Goal: Find specific page/section: Find specific page/section

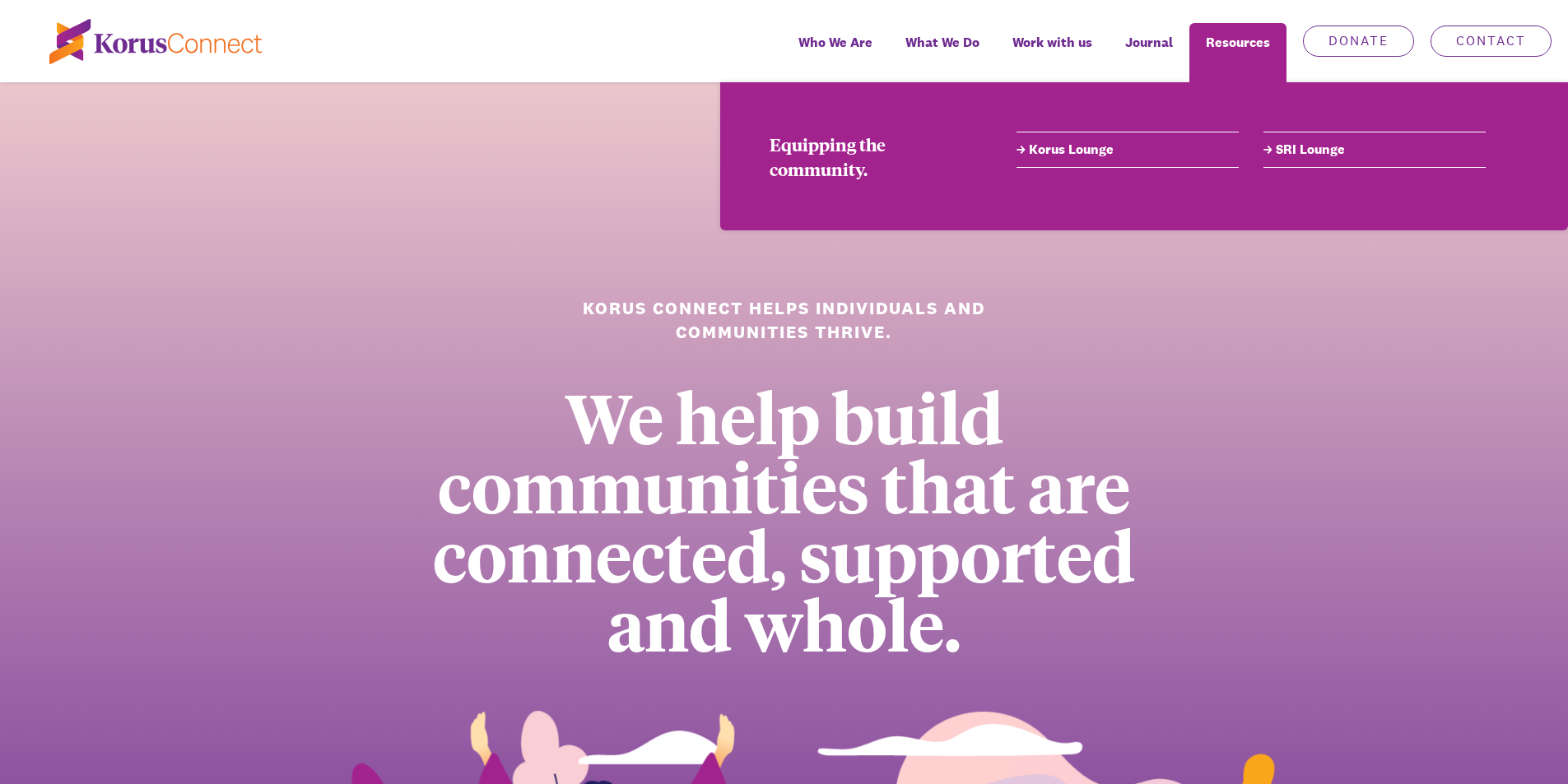
click at [1076, 152] on link "Korus Lounge" at bounding box center [1127, 149] width 222 height 20
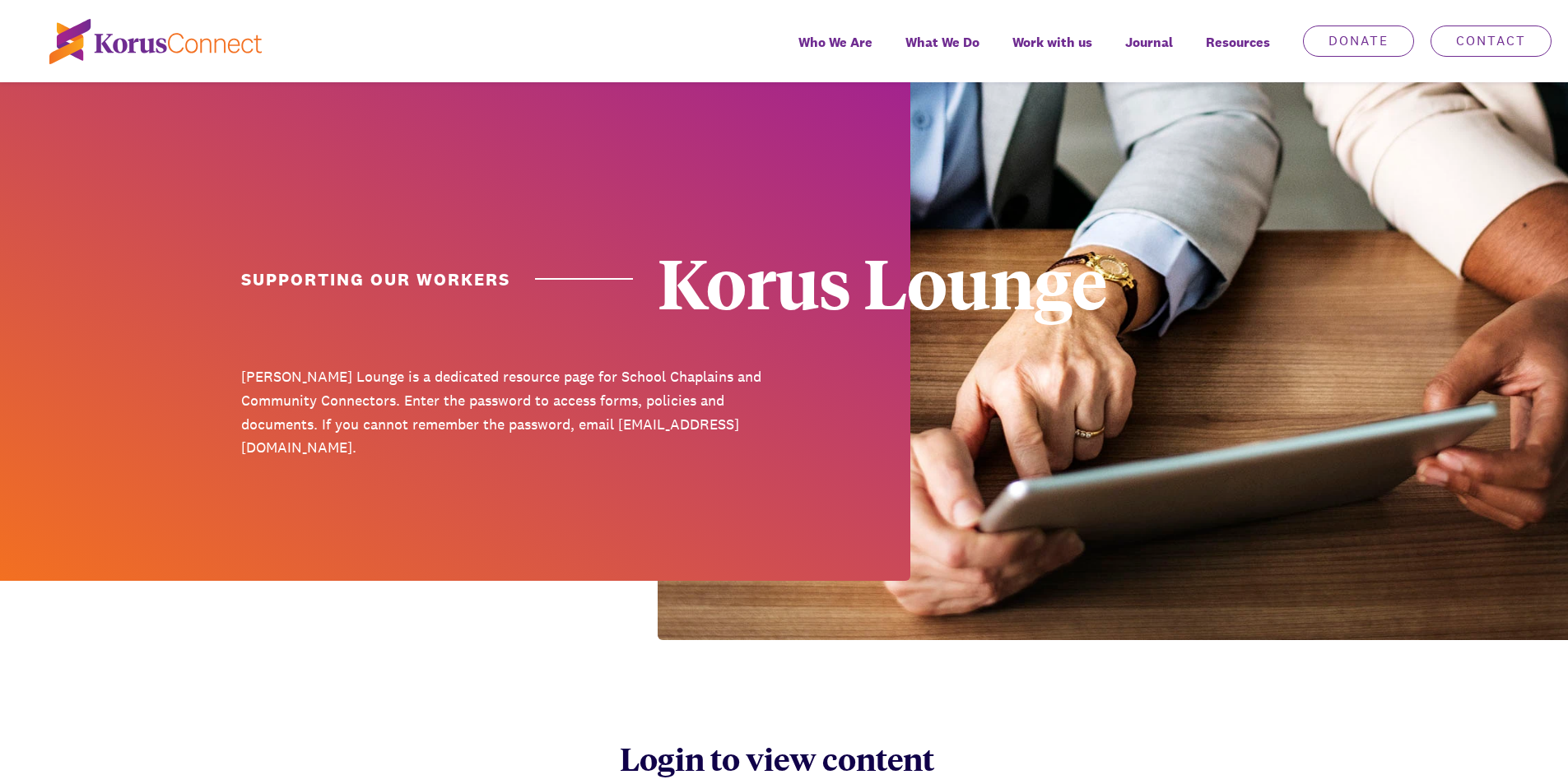
scroll to position [494, 0]
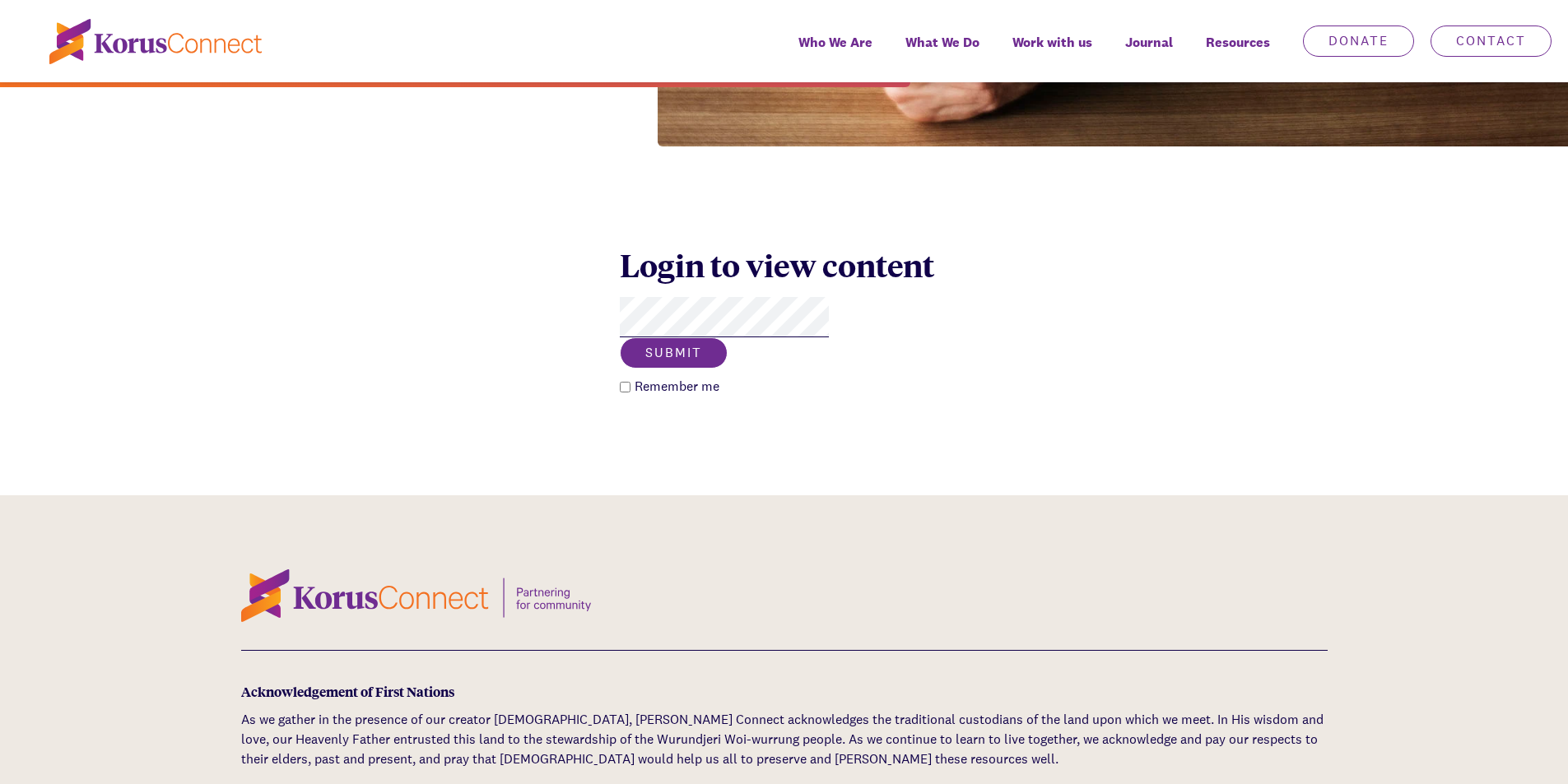
click at [728, 338] on button "Submit" at bounding box center [674, 353] width 108 height 32
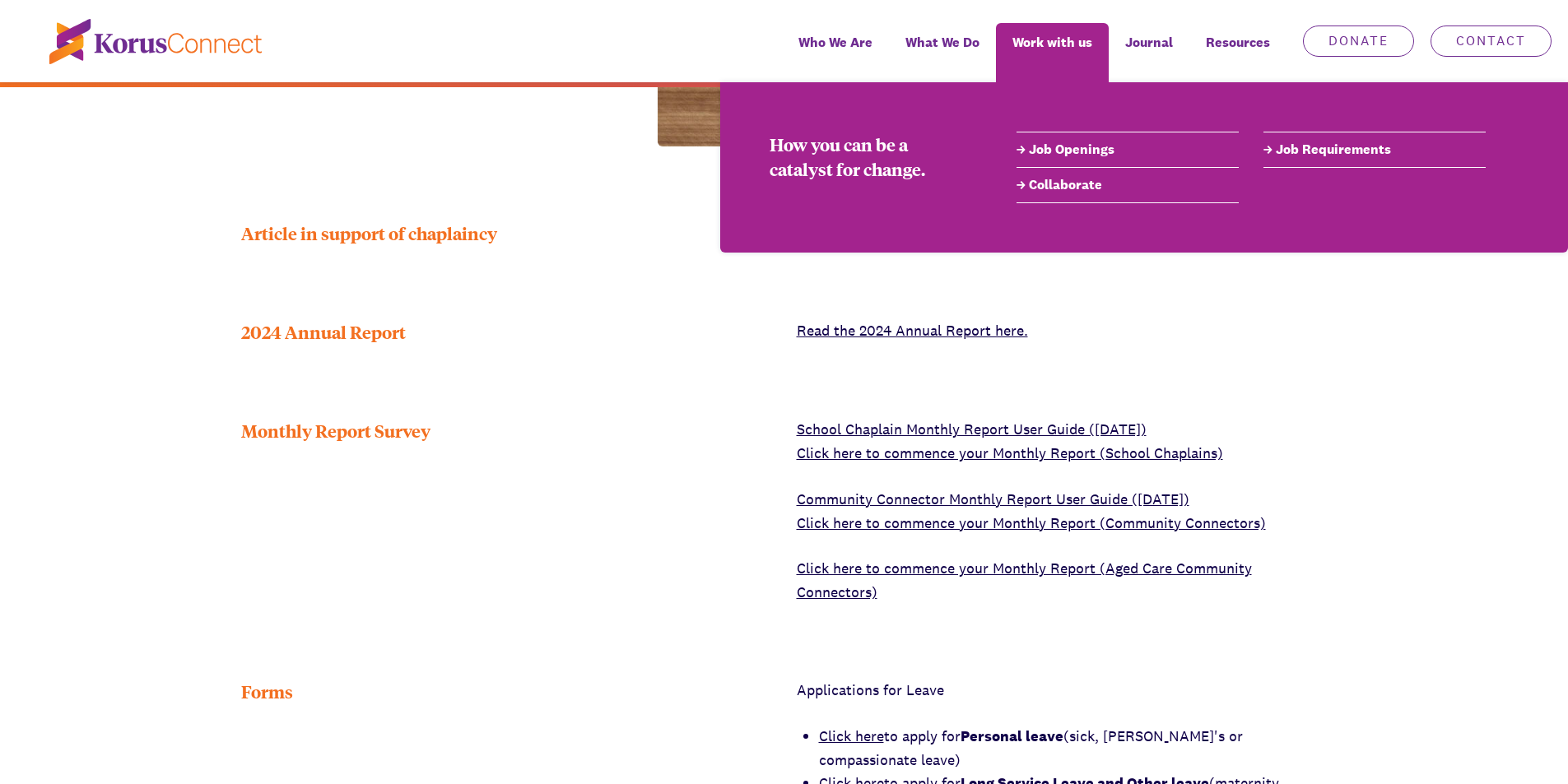
click at [1063, 153] on link "Job Openings" at bounding box center [1127, 149] width 222 height 20
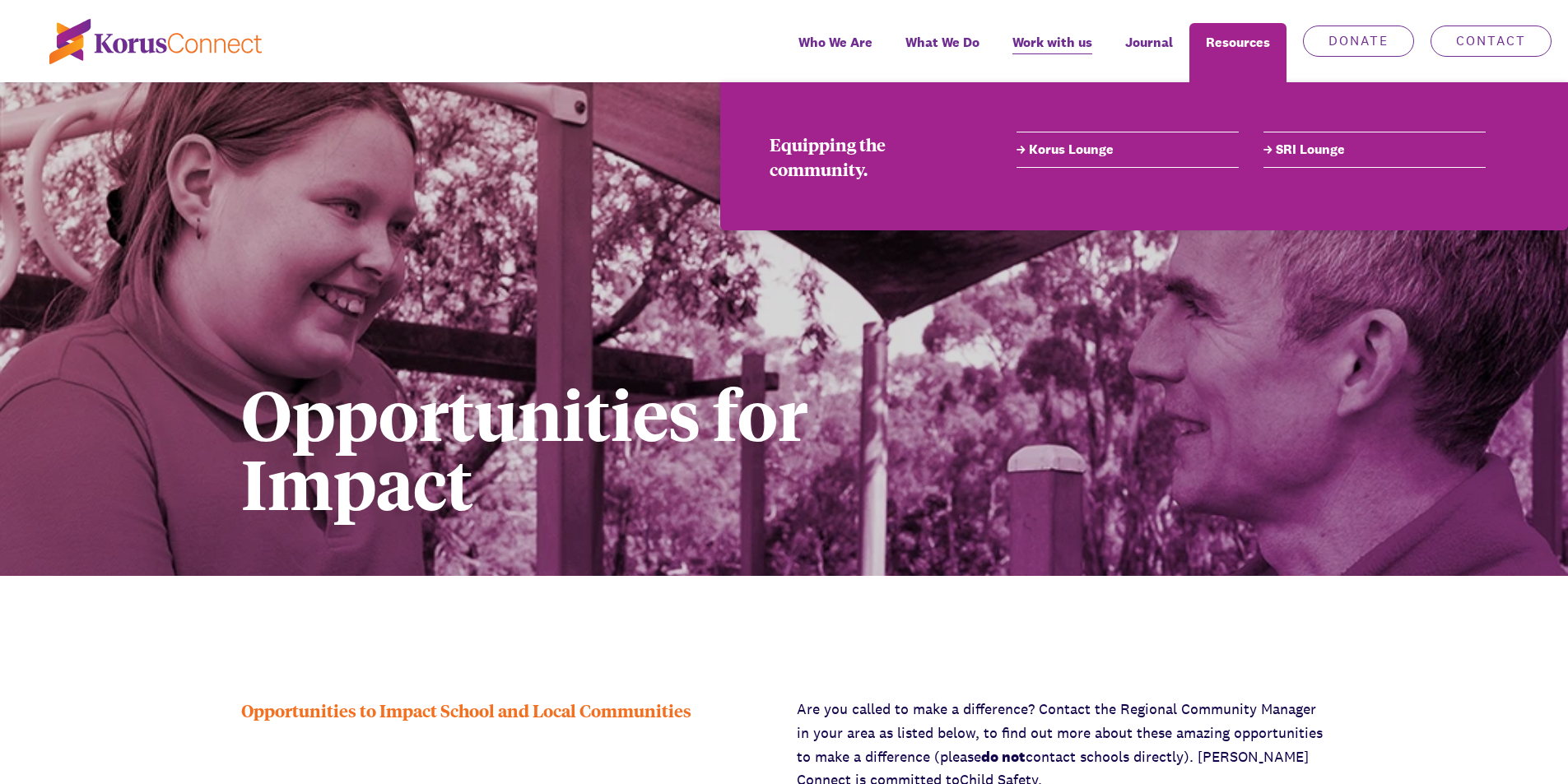
click at [1078, 152] on link "Korus Lounge" at bounding box center [1127, 149] width 222 height 20
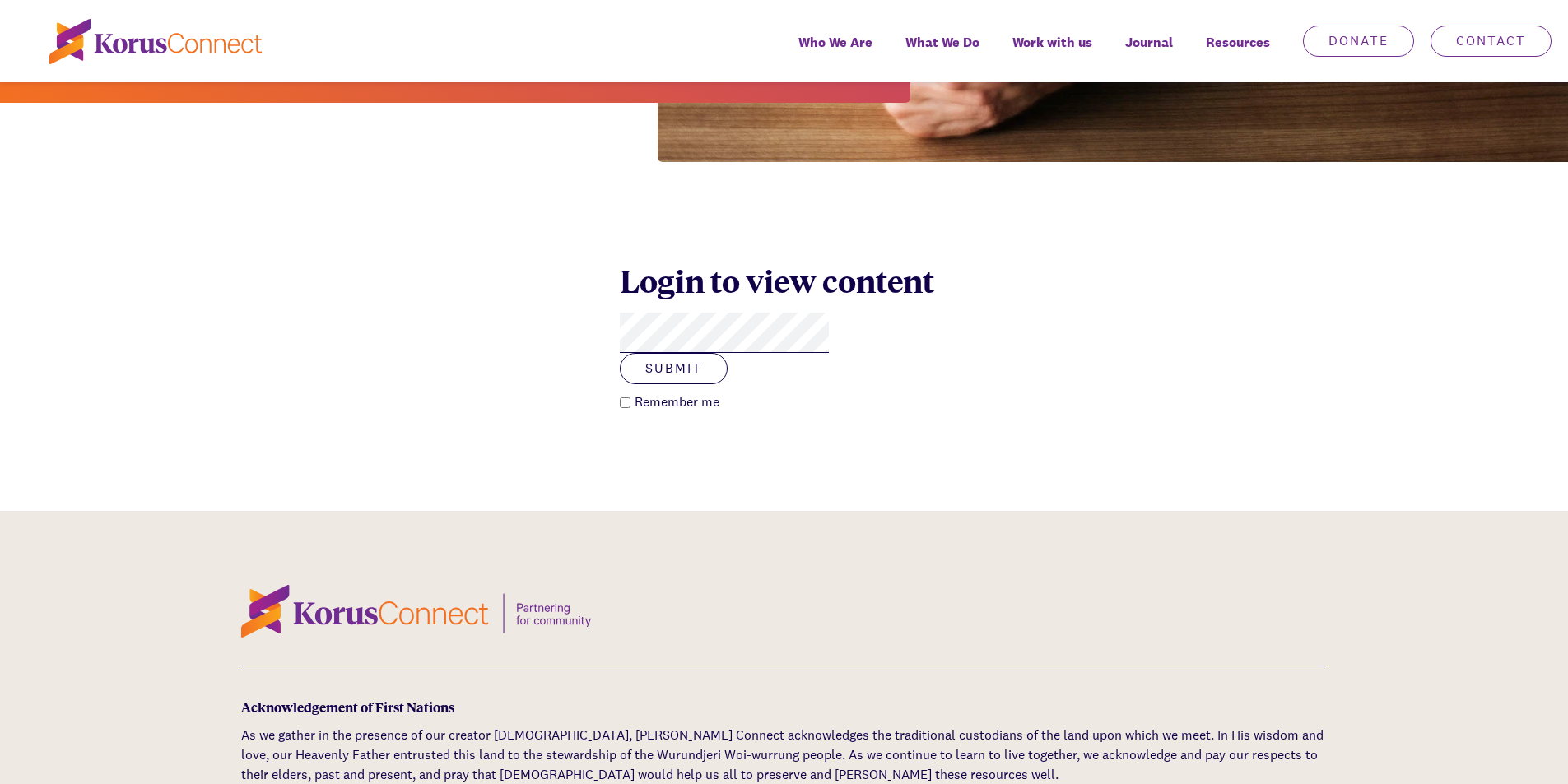
scroll to position [494, 0]
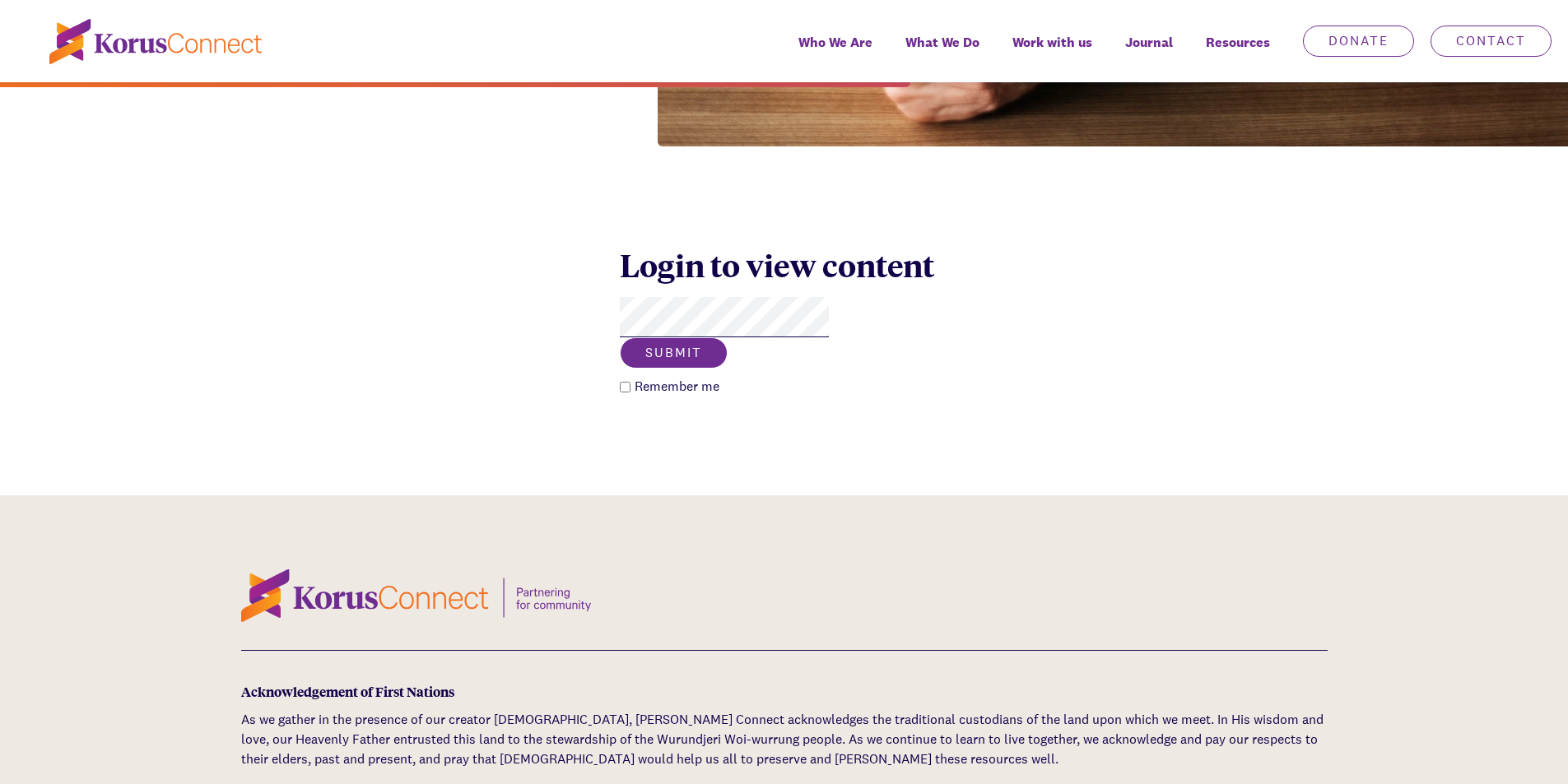
click at [728, 338] on button "Submit" at bounding box center [674, 353] width 108 height 32
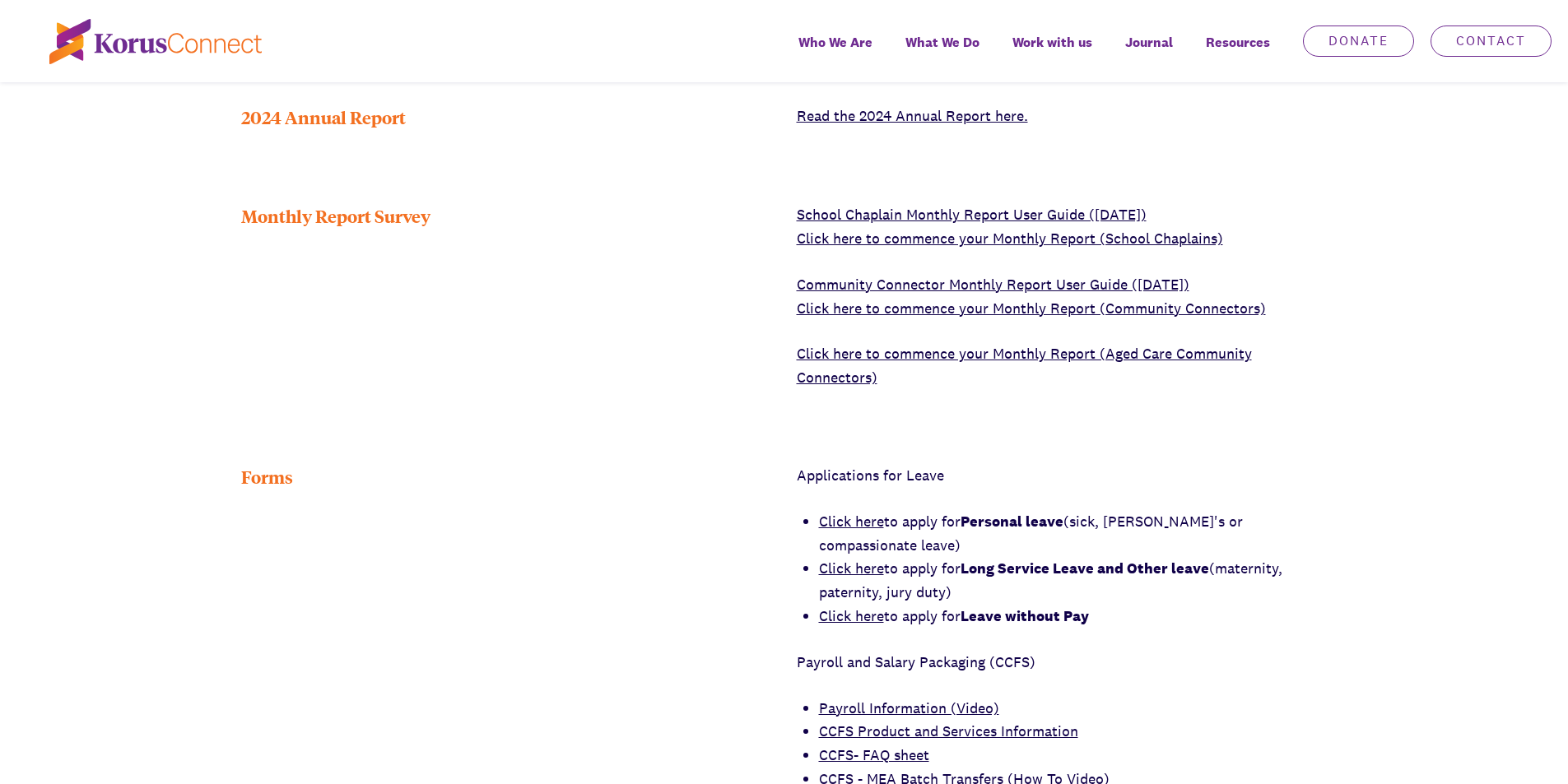
scroll to position [411, 0]
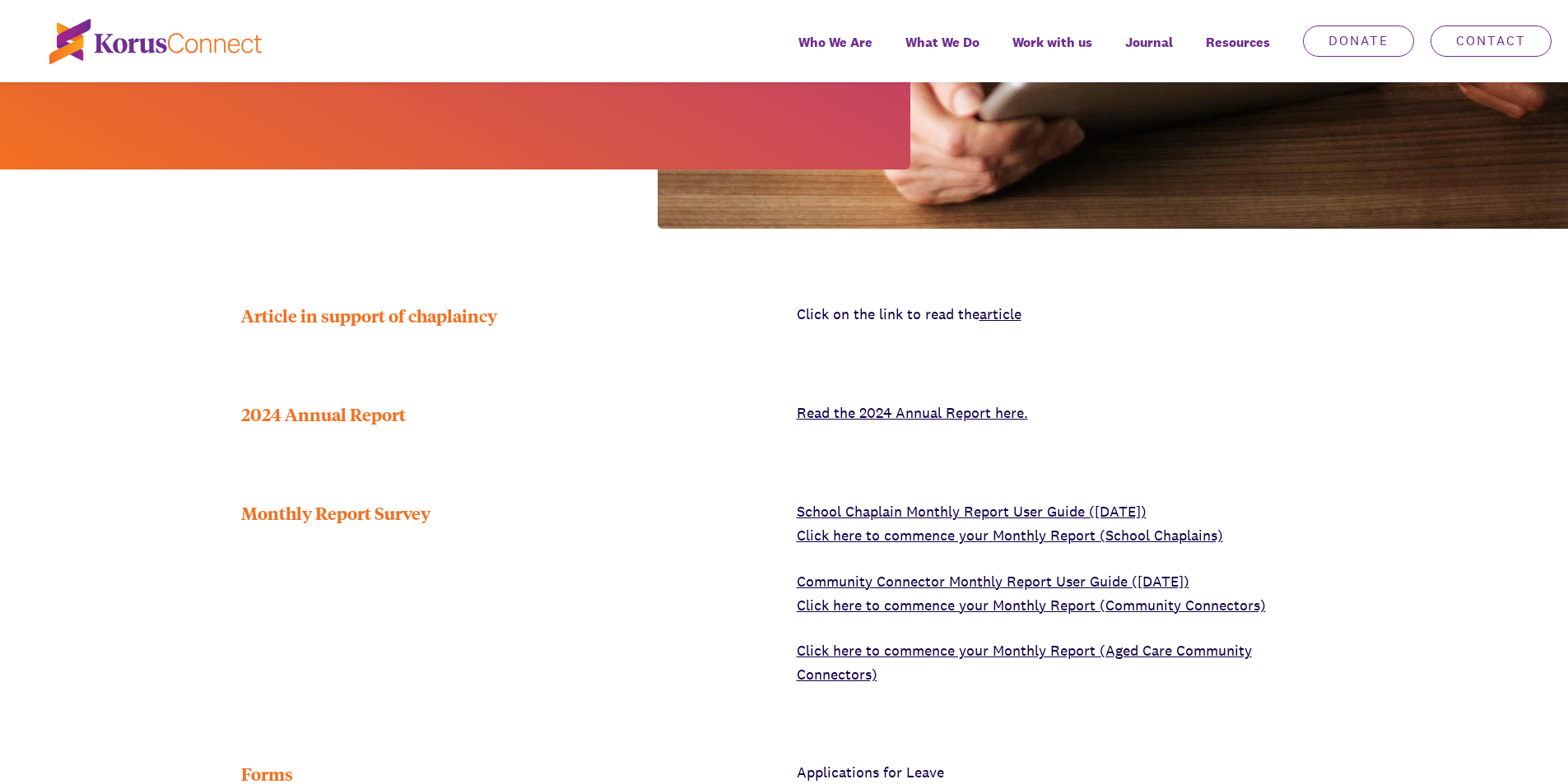
click at [847, 525] on link "Click here to commence your Monthly Report (School Chaplains)" at bounding box center [1010, 535] width 426 height 19
